Goal: Task Accomplishment & Management: Manage account settings

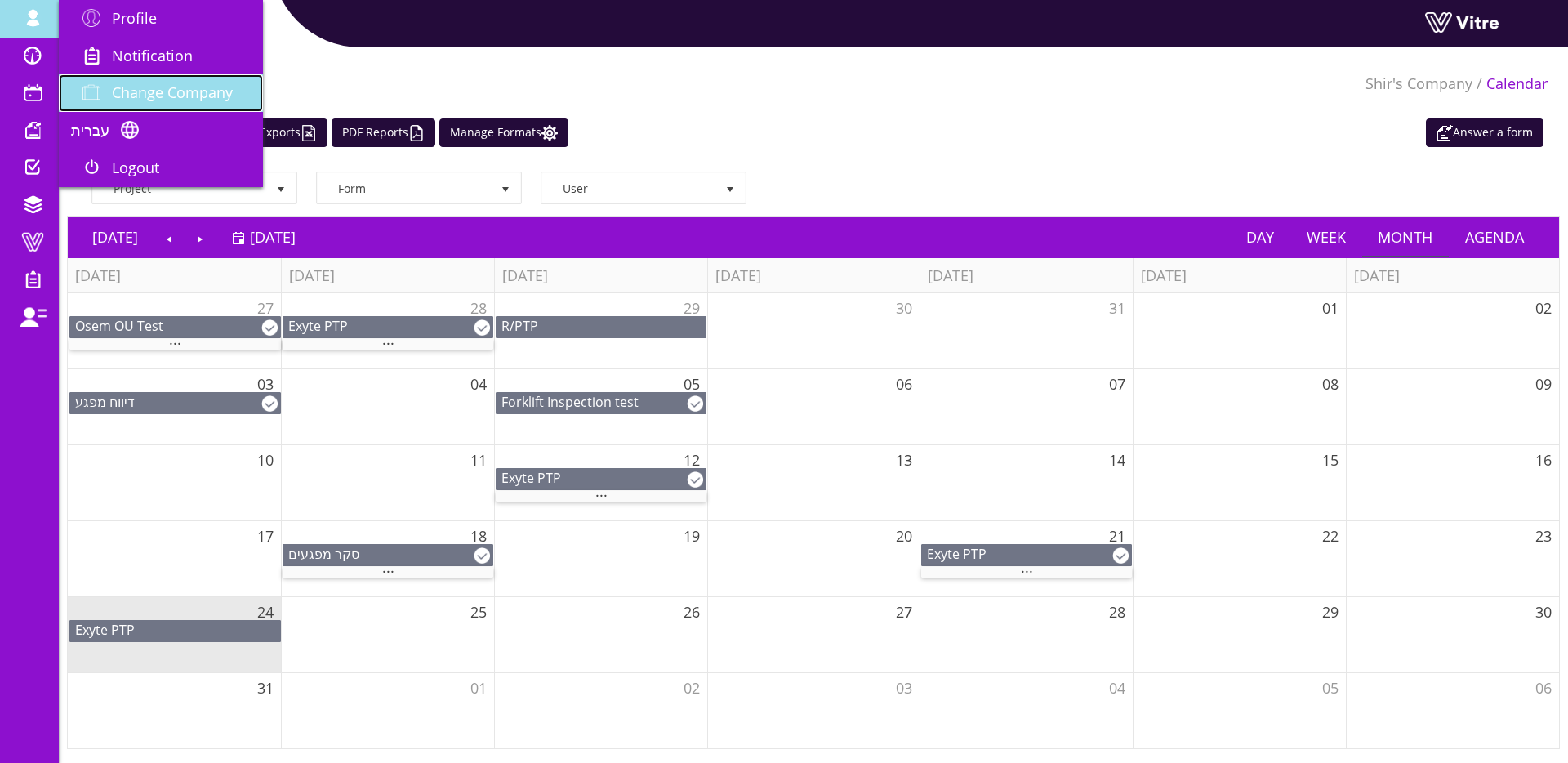
click at [133, 83] on link "Change Company" at bounding box center [160, 94] width 204 height 38
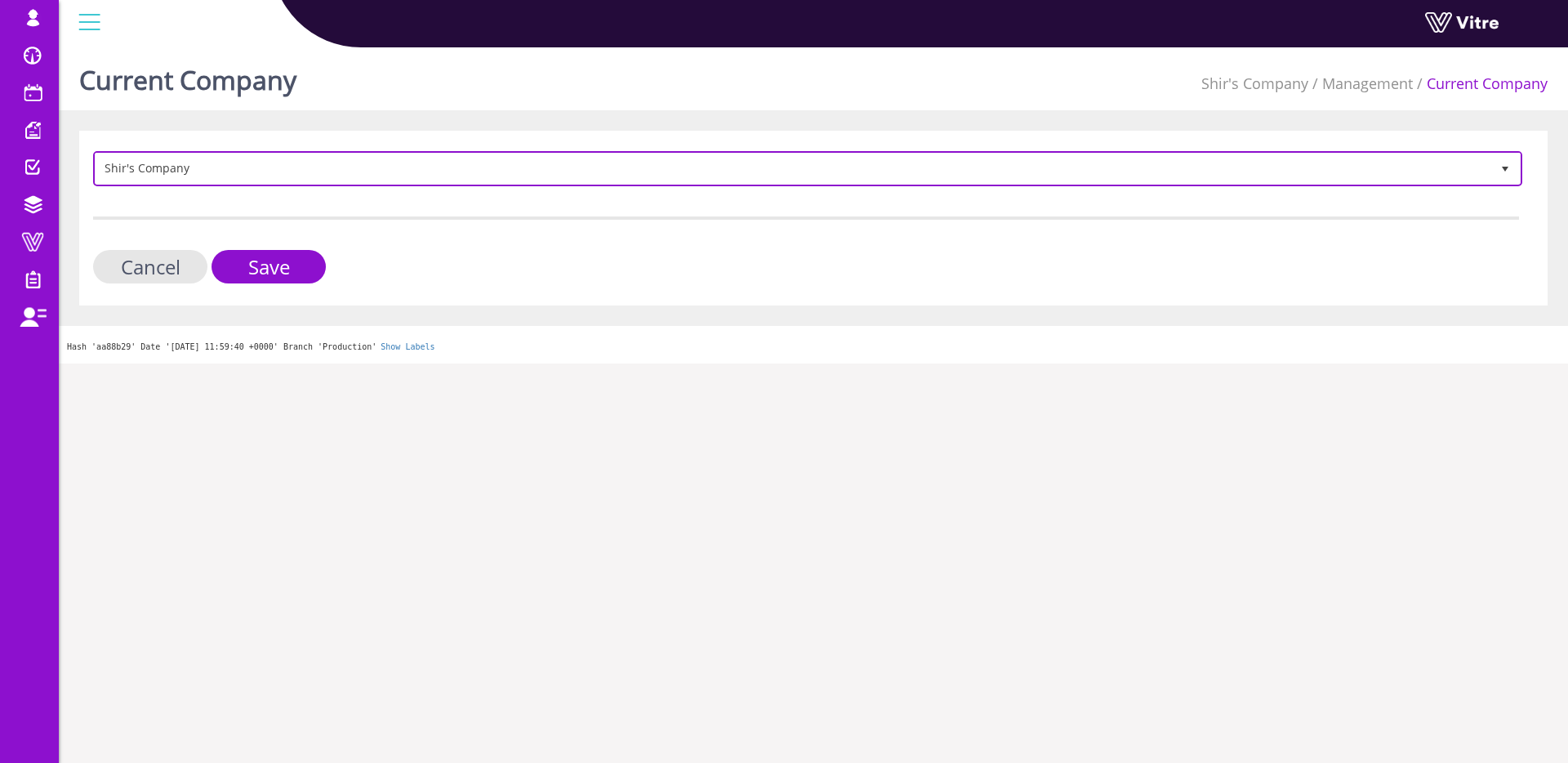
click at [218, 171] on span "Shir's Company" at bounding box center [793, 168] width 1395 height 30
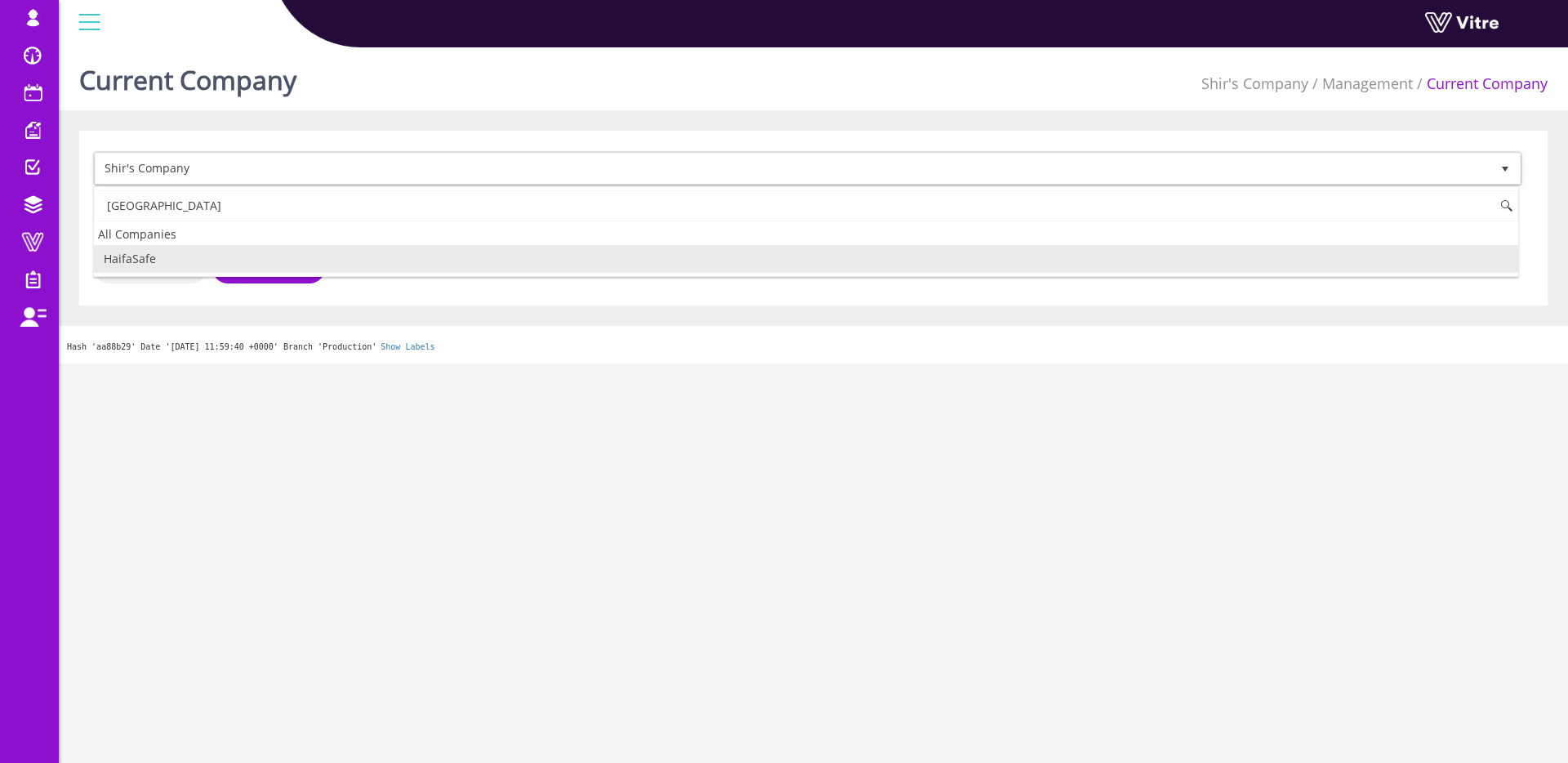
click at [148, 256] on li "HaifaSafe" at bounding box center [806, 259] width 1425 height 28
type input "haifa"
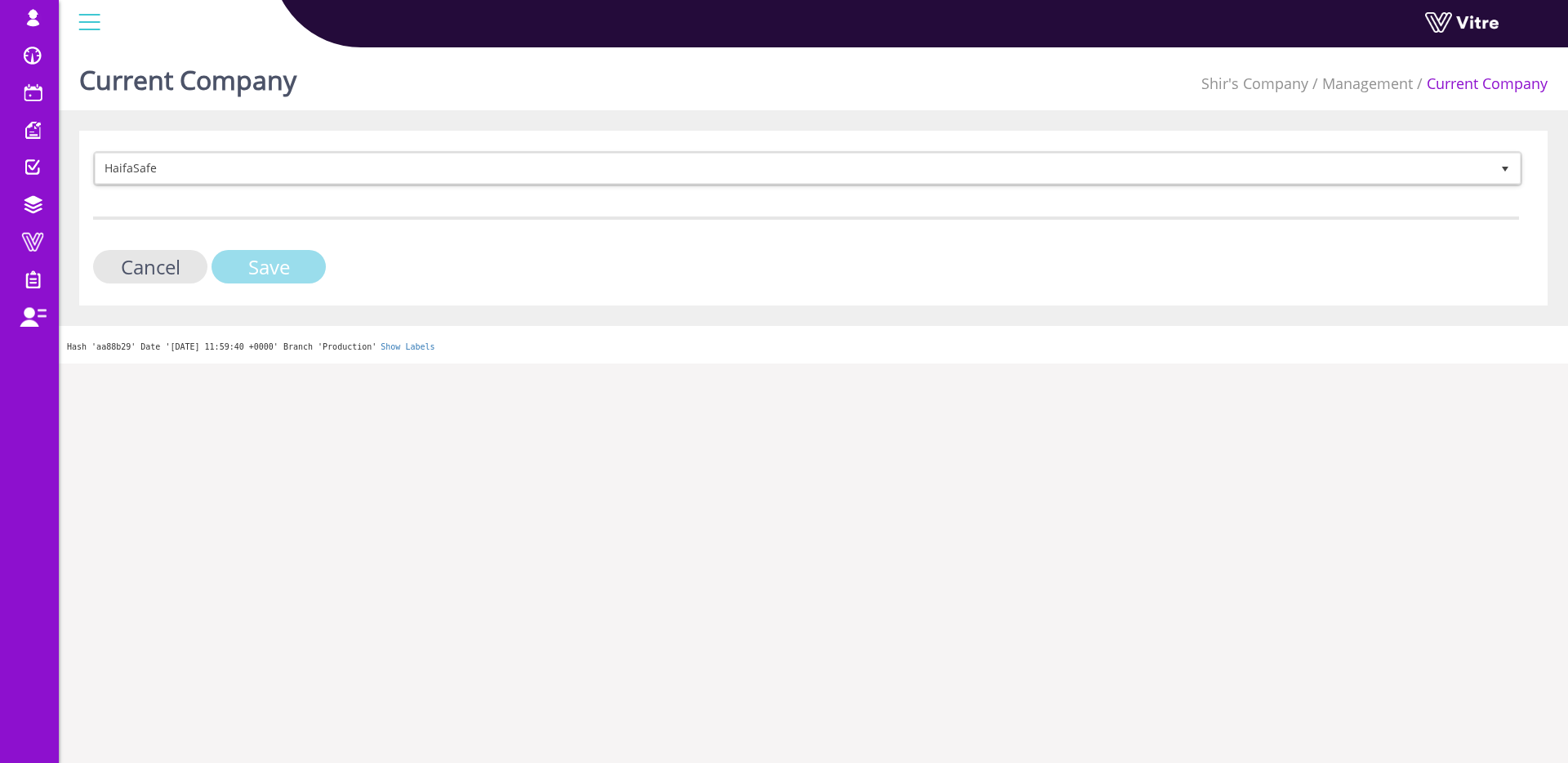
click at [276, 265] on input "Save" at bounding box center [269, 267] width 114 height 34
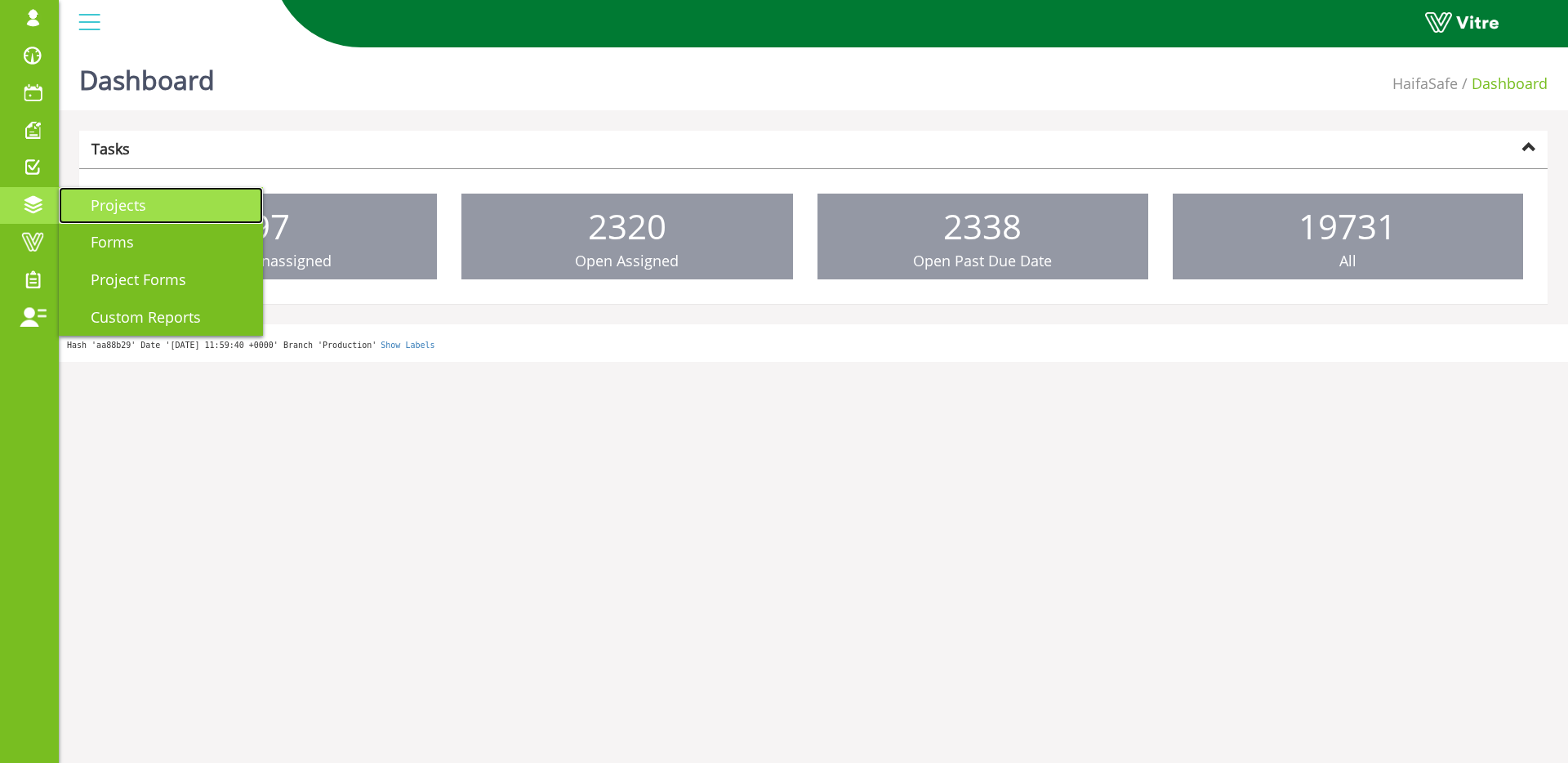
click at [141, 209] on span "Projects" at bounding box center [108, 205] width 76 height 20
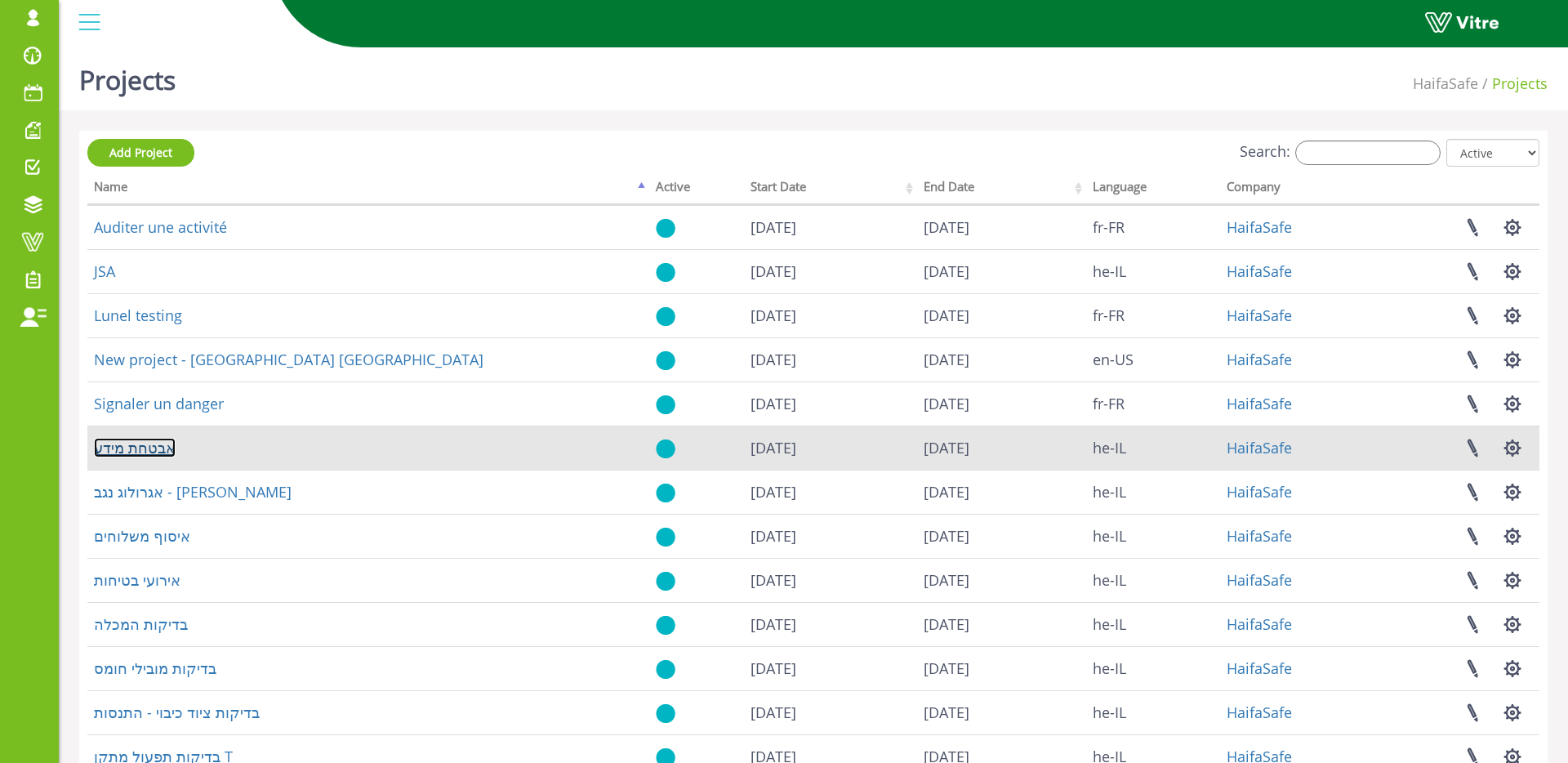
drag, startPoint x: 154, startPoint y: 446, endPoint x: 162, endPoint y: 444, distance: 8.2
click at [155, 446] on link "אבטחת מידע" at bounding box center [134, 448] width 82 height 20
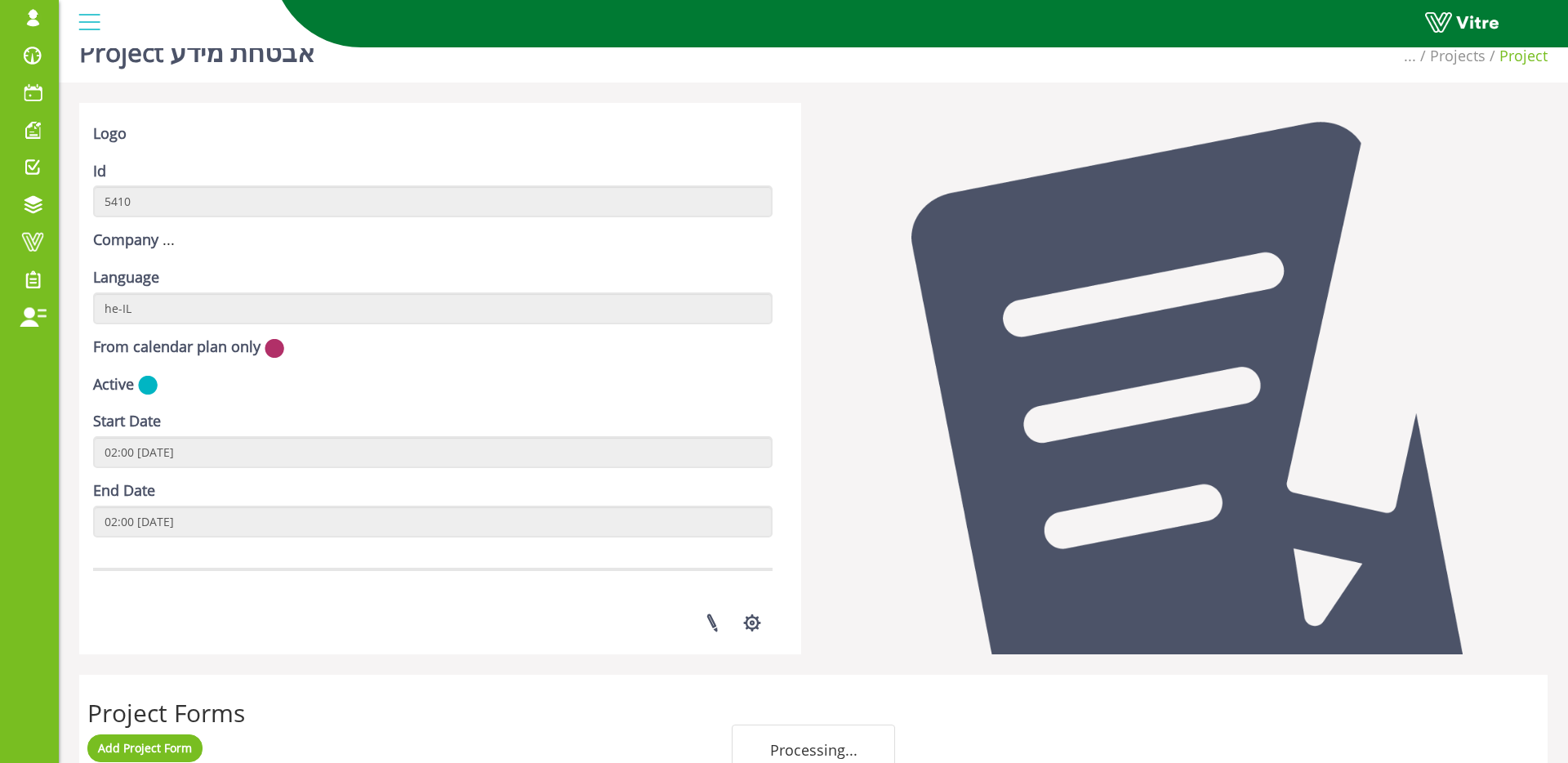
scroll to position [260, 0]
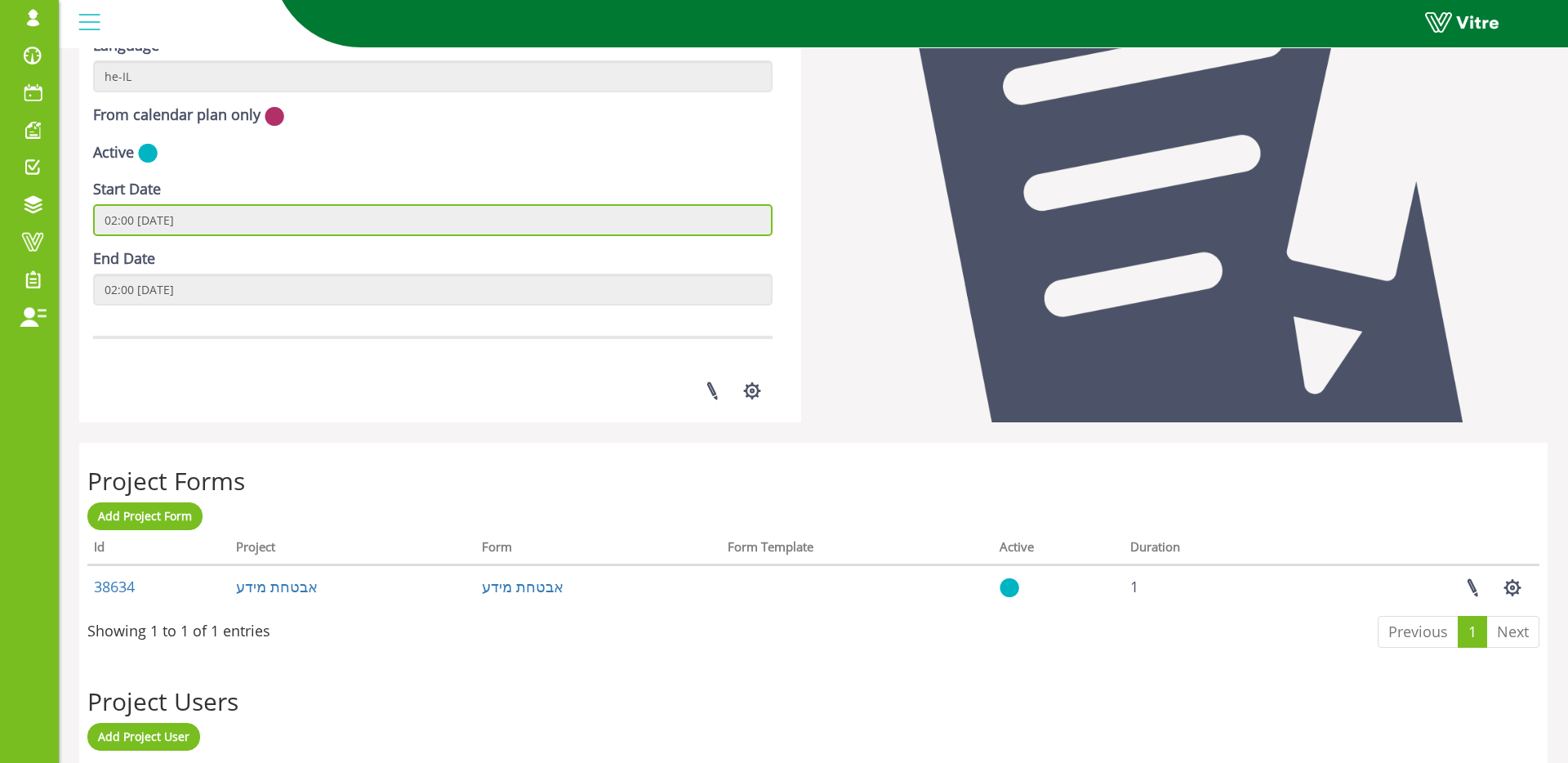
click at [494, 222] on input "02:00 [DATE]" at bounding box center [433, 220] width 680 height 32
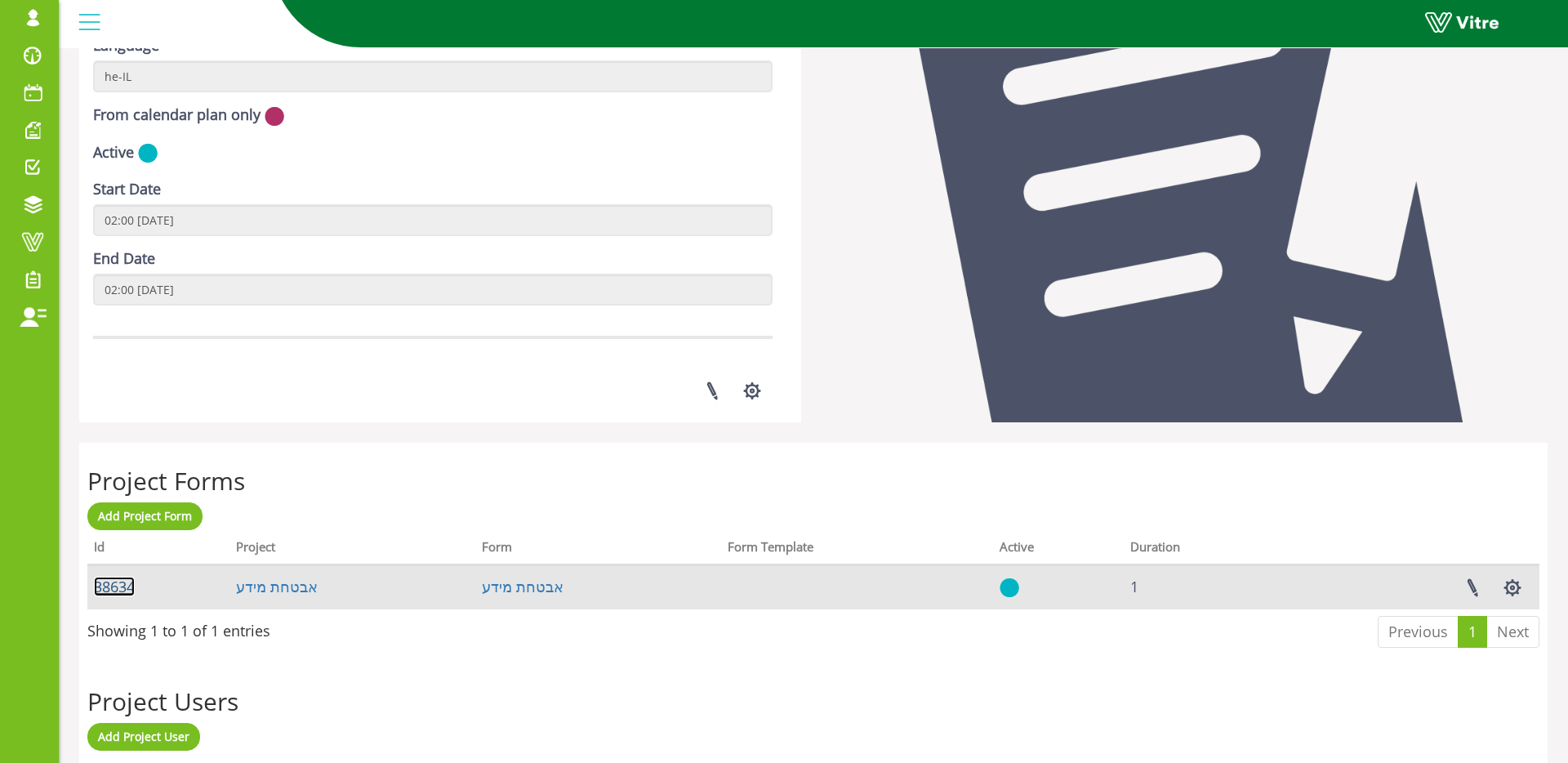
click at [104, 585] on link "38634" at bounding box center [113, 587] width 41 height 20
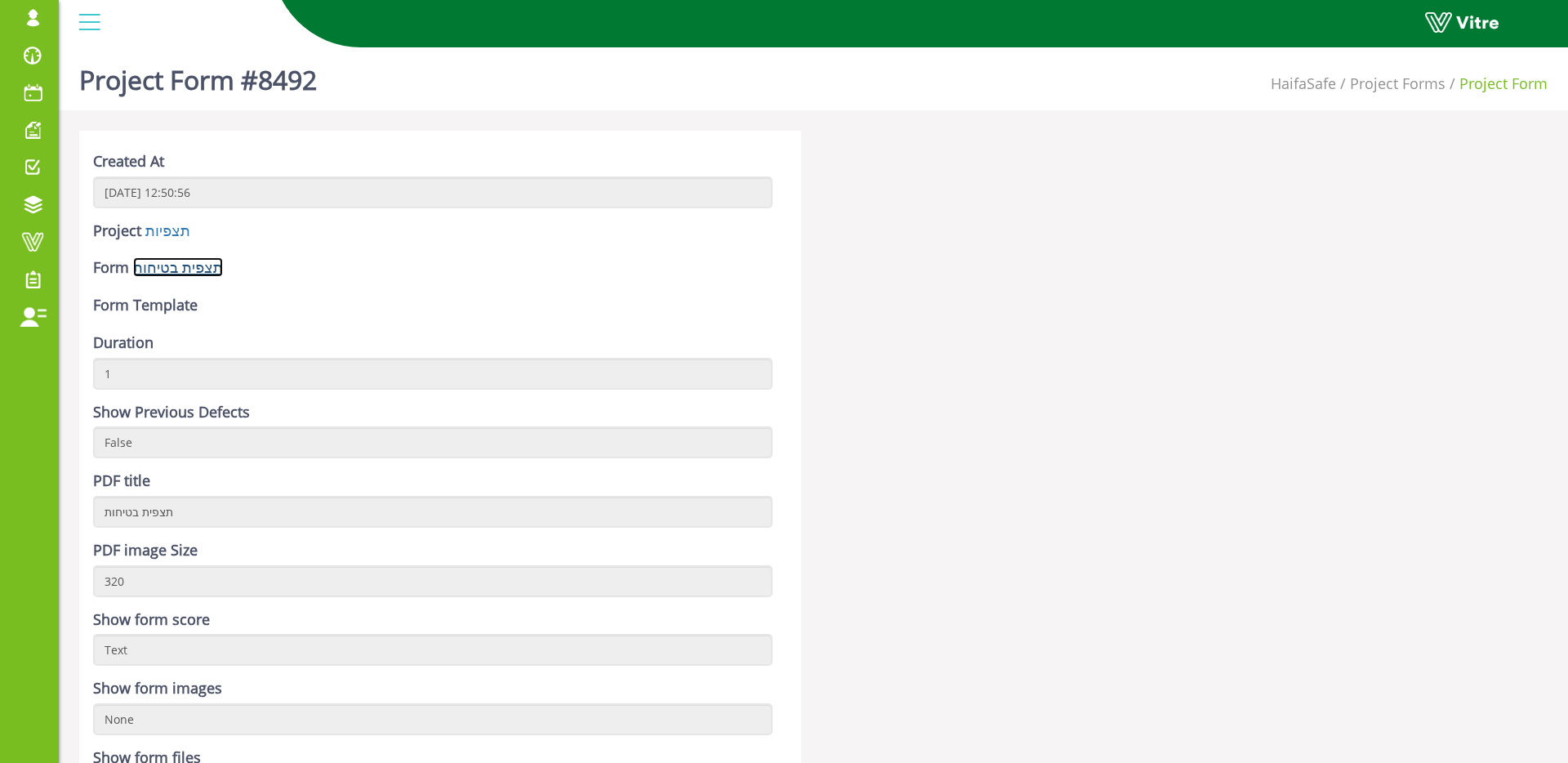
click at [217, 272] on link "תצפית בטיחות" at bounding box center [178, 268] width 90 height 20
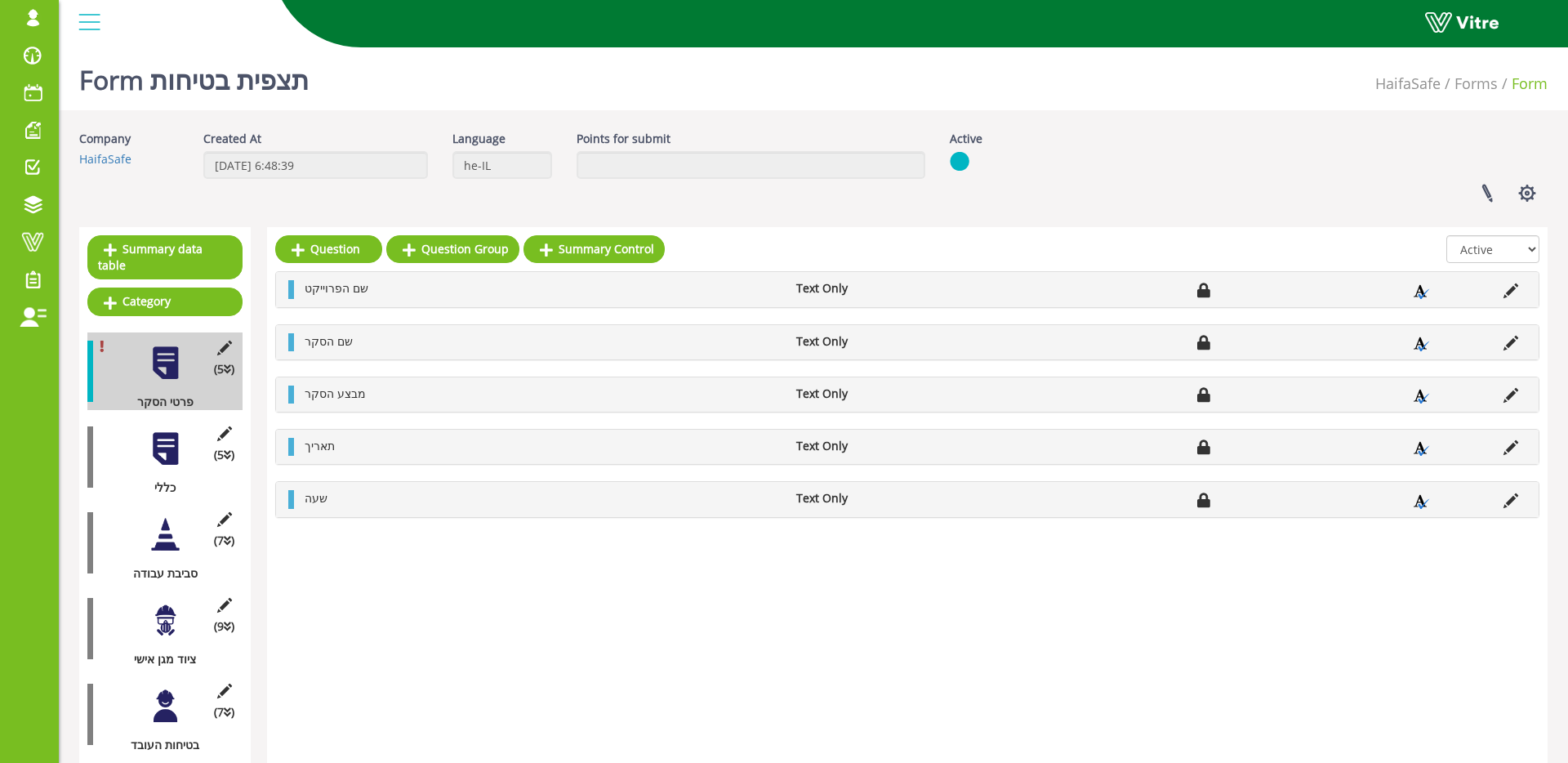
drag, startPoint x: 131, startPoint y: 91, endPoint x: 339, endPoint y: 21, distance: 219.5
click at [0, 0] on span "Change Company" at bounding box center [0, 0] width 0 height 0
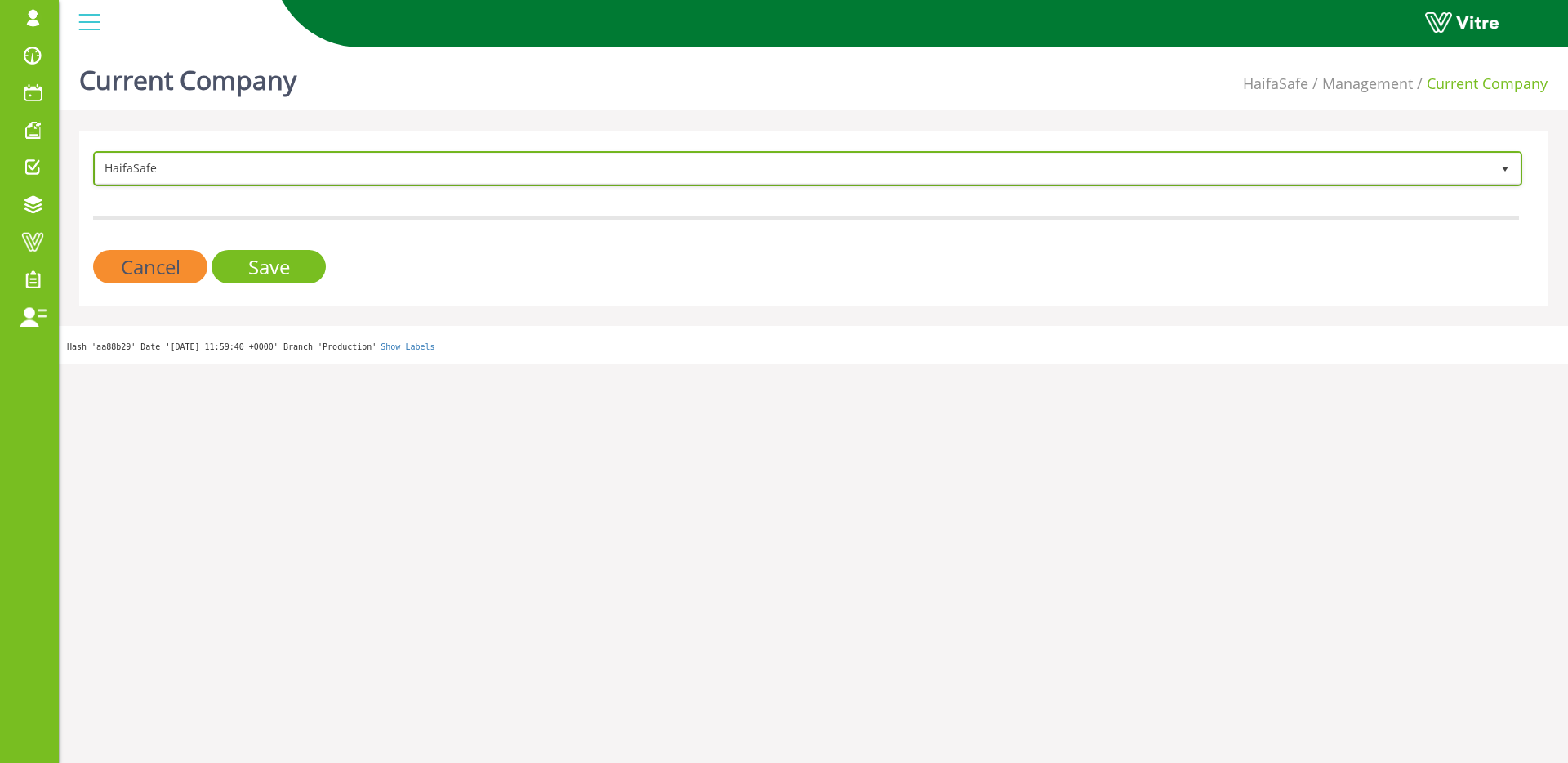
click at [258, 171] on span "HaifaSafe" at bounding box center [793, 168] width 1395 height 30
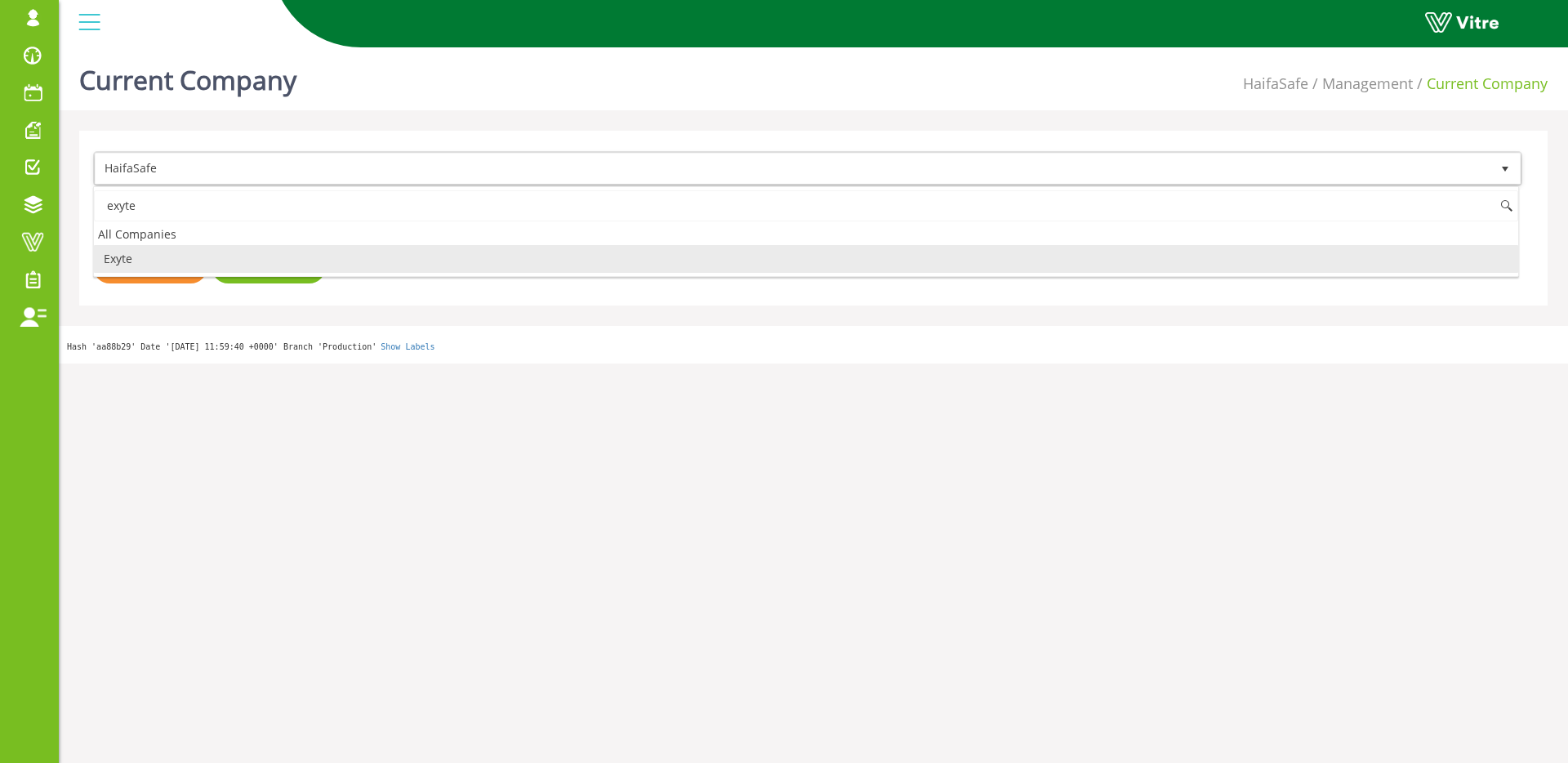
drag, startPoint x: 184, startPoint y: 261, endPoint x: 209, endPoint y: 261, distance: 25.0
click at [184, 261] on li "Exyte" at bounding box center [806, 259] width 1425 height 28
type input "exyte"
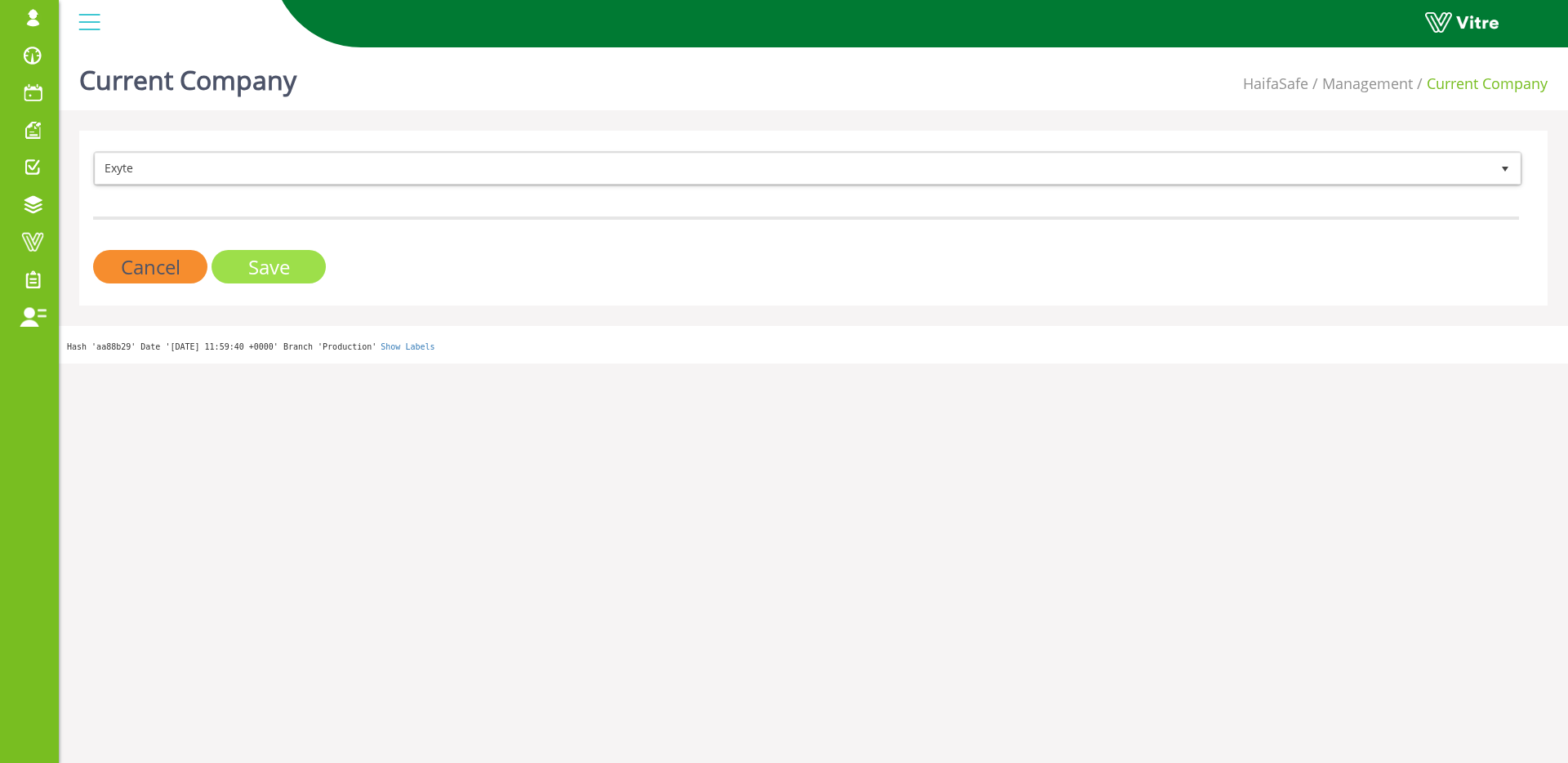
click at [263, 265] on input "Save" at bounding box center [269, 267] width 114 height 34
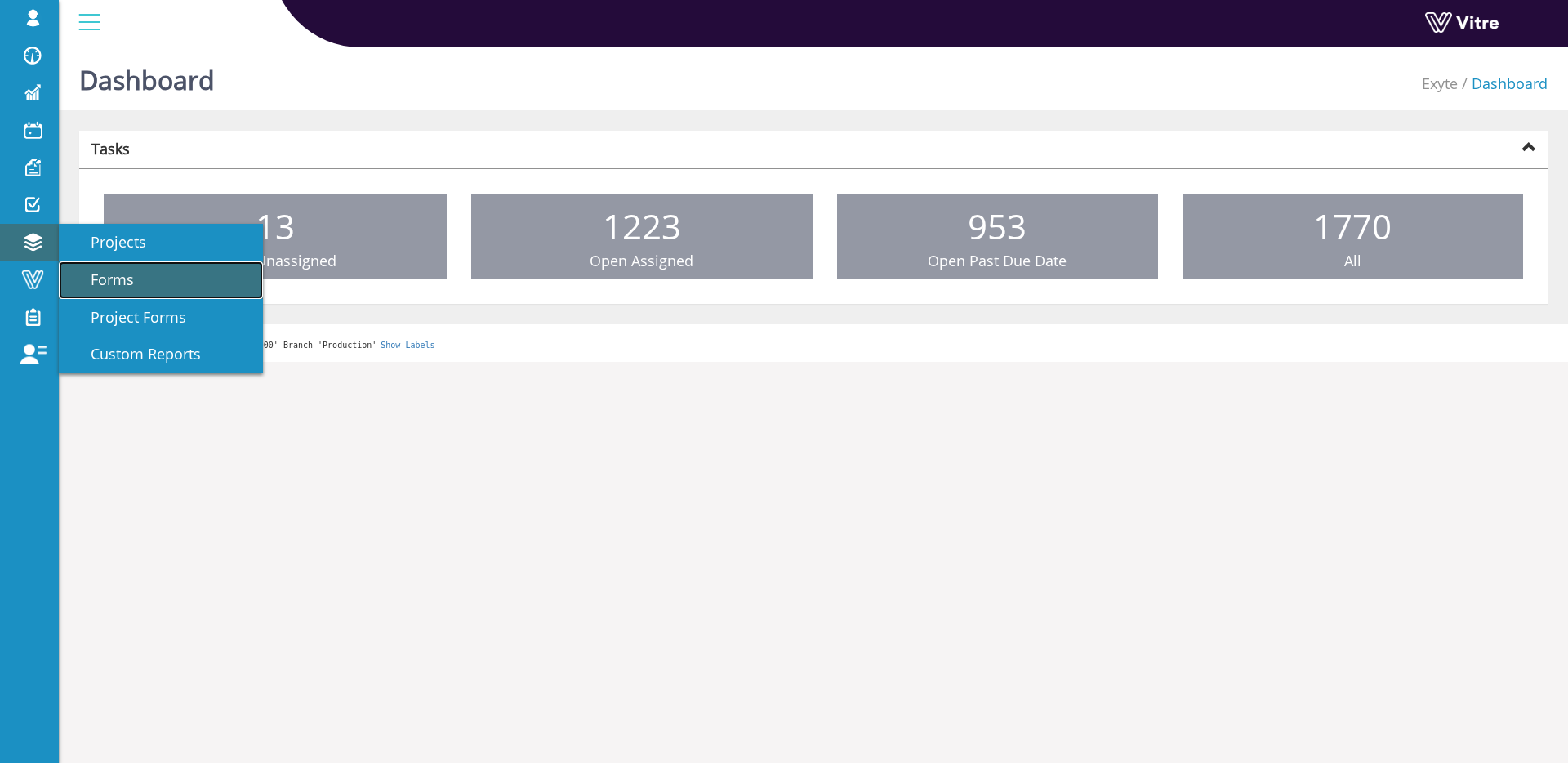
click at [87, 285] on span "Forms" at bounding box center [101, 280] width 63 height 20
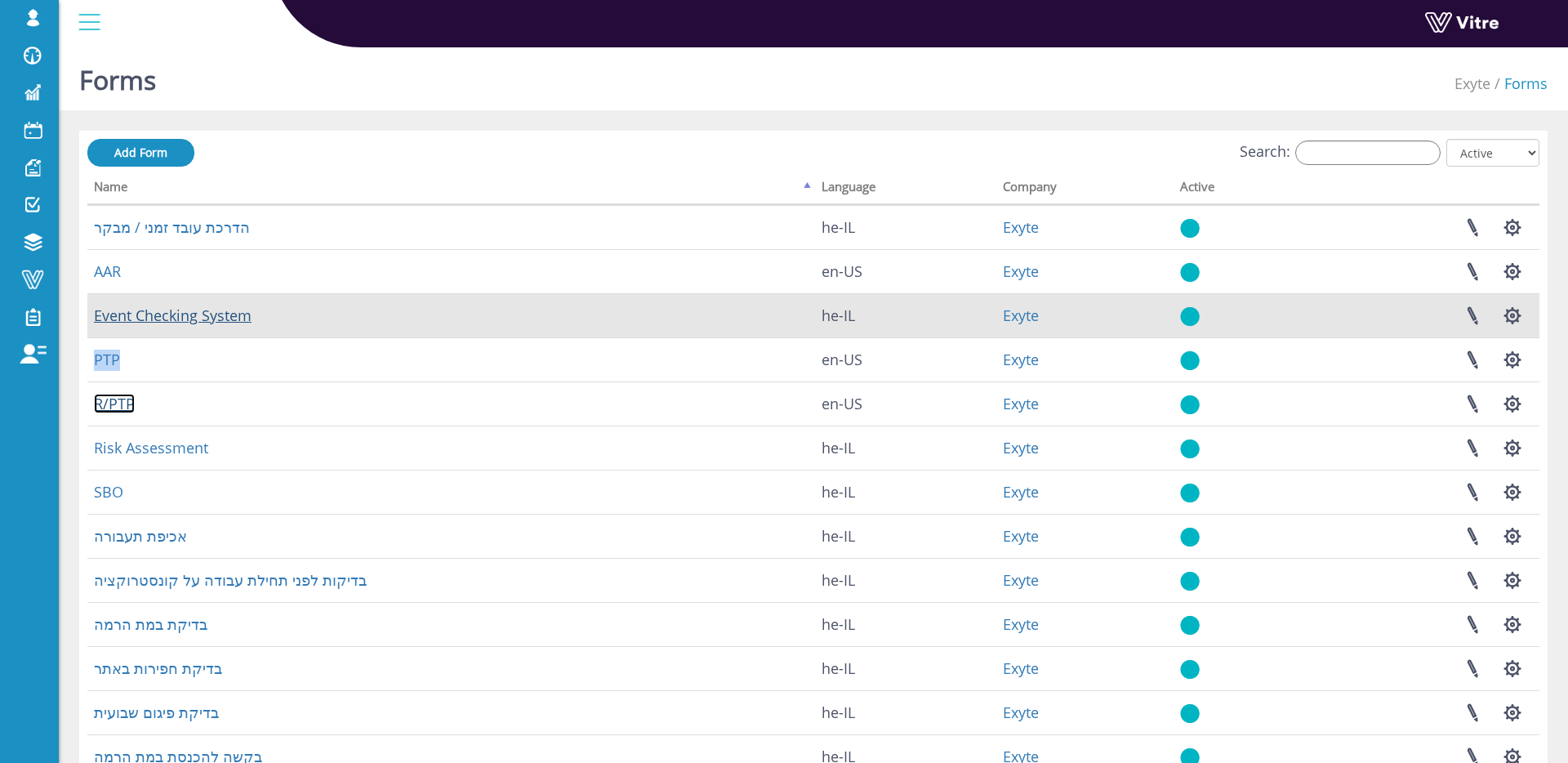
drag, startPoint x: 105, startPoint y: 407, endPoint x: 226, endPoint y: 321, distance: 148.4
click at [105, 407] on link "R/PTP" at bounding box center [113, 404] width 41 height 20
